Goal: Browse casually

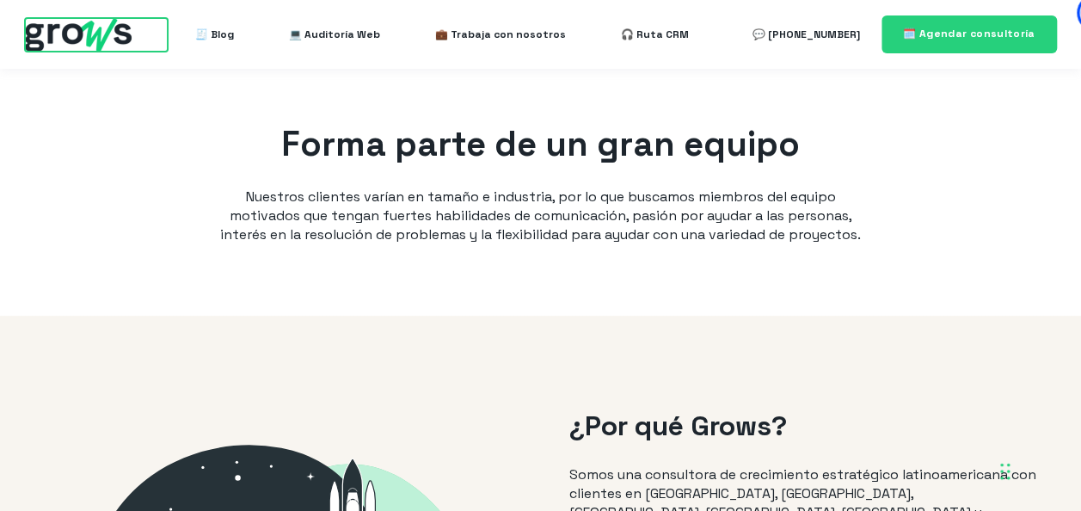
click at [112, 33] on img at bounding box center [78, 35] width 107 height 34
click at [83, 34] on img at bounding box center [78, 35] width 107 height 34
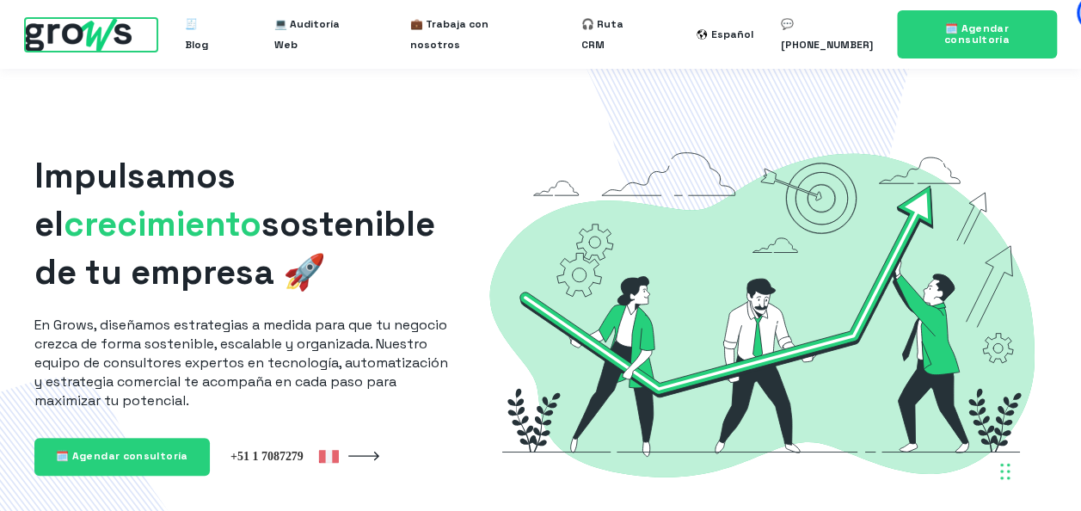
click at [50, 43] on img at bounding box center [78, 35] width 107 height 34
click at [77, 34] on img at bounding box center [78, 35] width 107 height 34
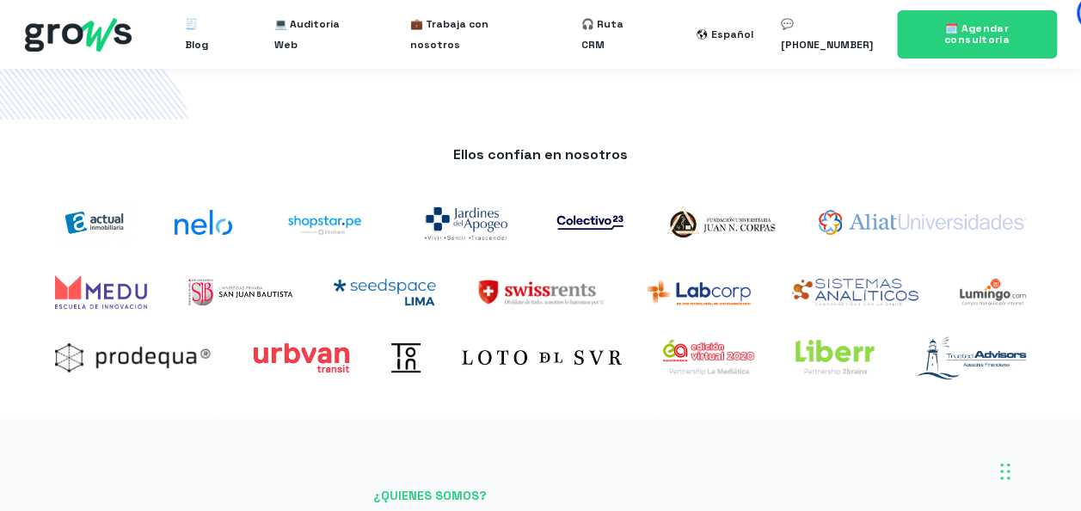
scroll to position [427, 0]
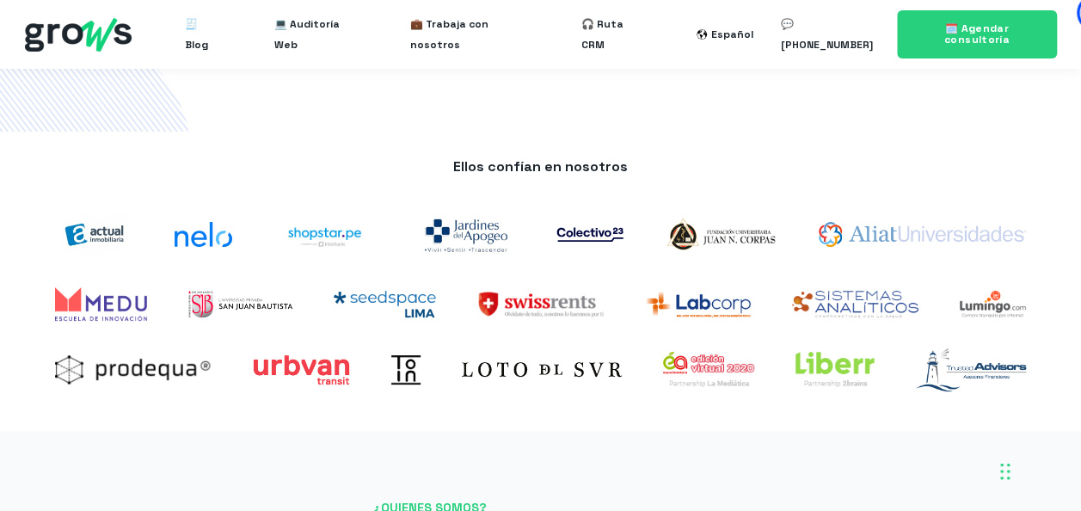
click at [509, 136] on div "Ellos confían en nosotros" at bounding box center [540, 282] width 1081 height 300
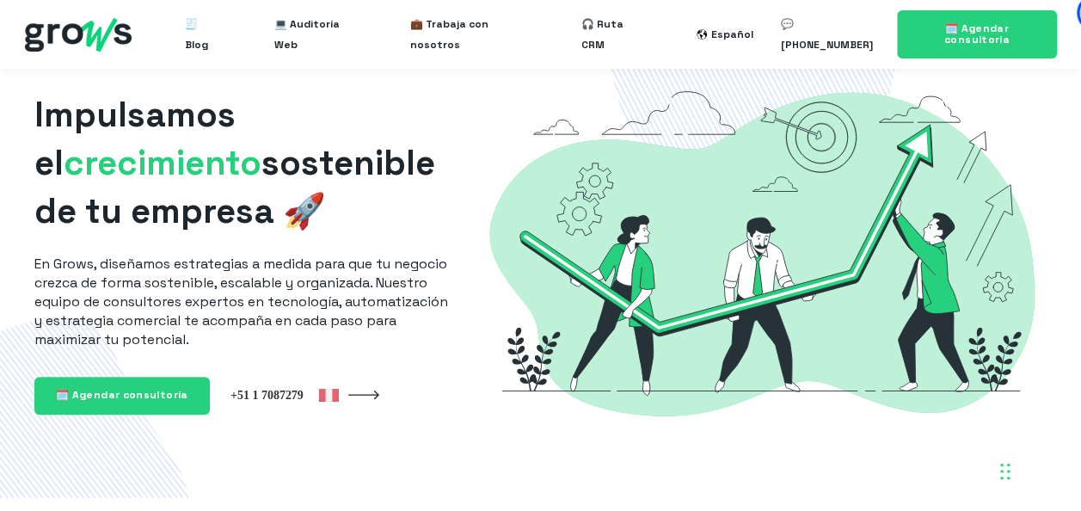
scroll to position [0, 0]
